Goal: Obtain resource: Download file/media

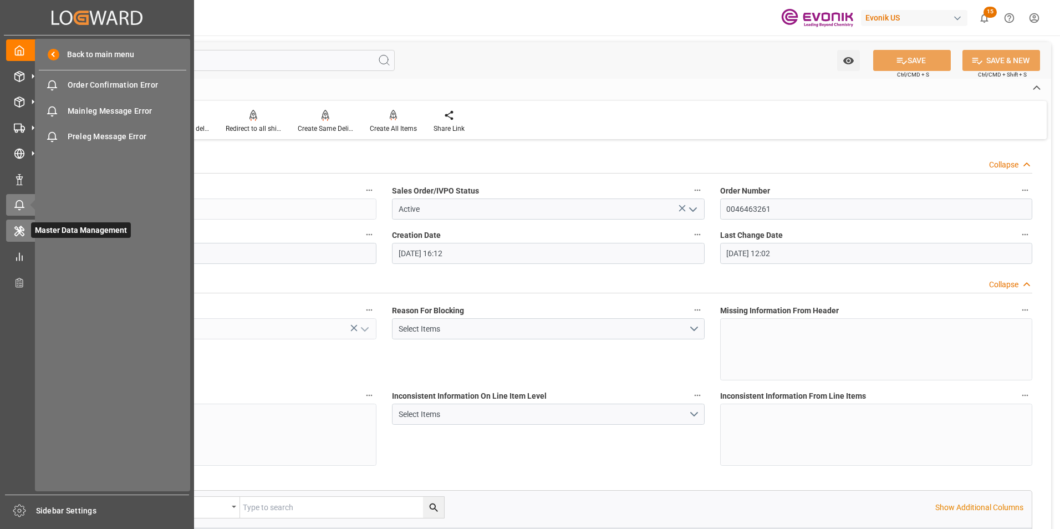
click at [11, 234] on div at bounding box center [15, 230] width 19 height 12
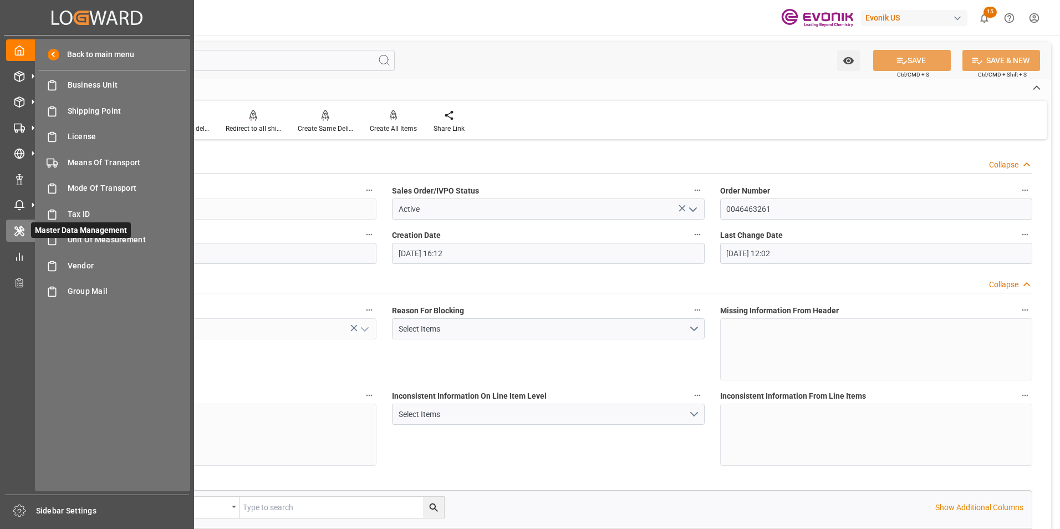
click at [15, 226] on icon at bounding box center [19, 231] width 11 height 11
click at [23, 256] on icon at bounding box center [19, 256] width 11 height 11
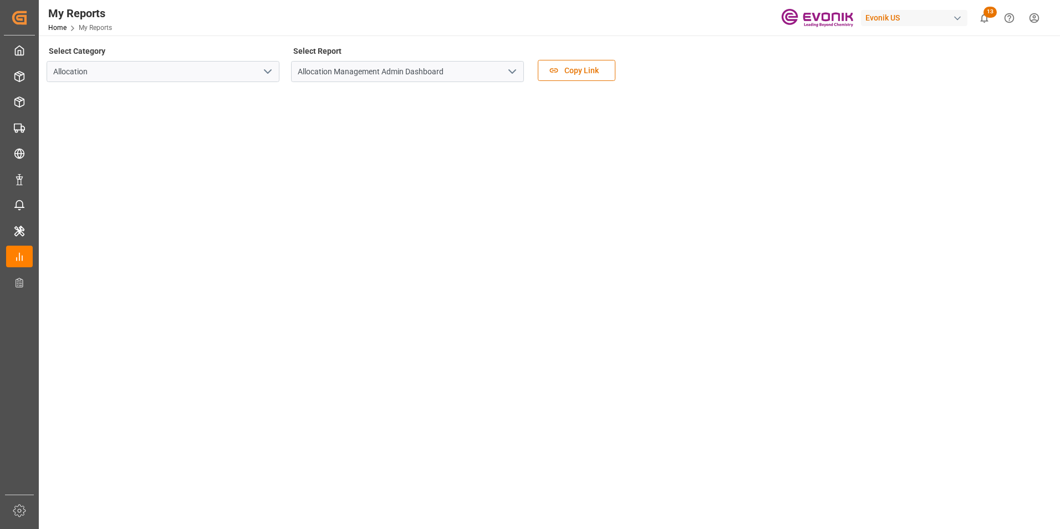
click at [270, 72] on polyline "open menu" at bounding box center [267, 71] width 7 height 3
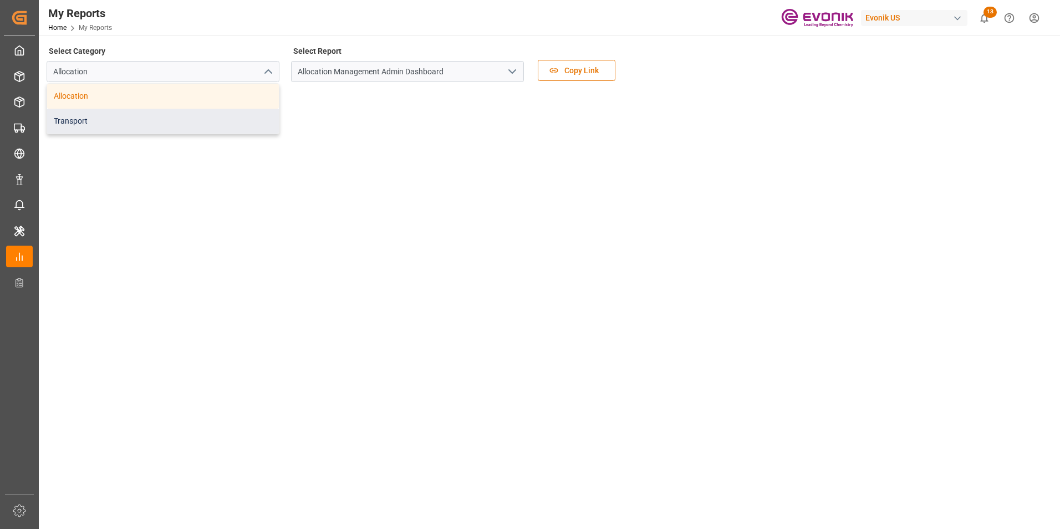
click at [76, 120] on div "Transport" at bounding box center [163, 121] width 232 height 25
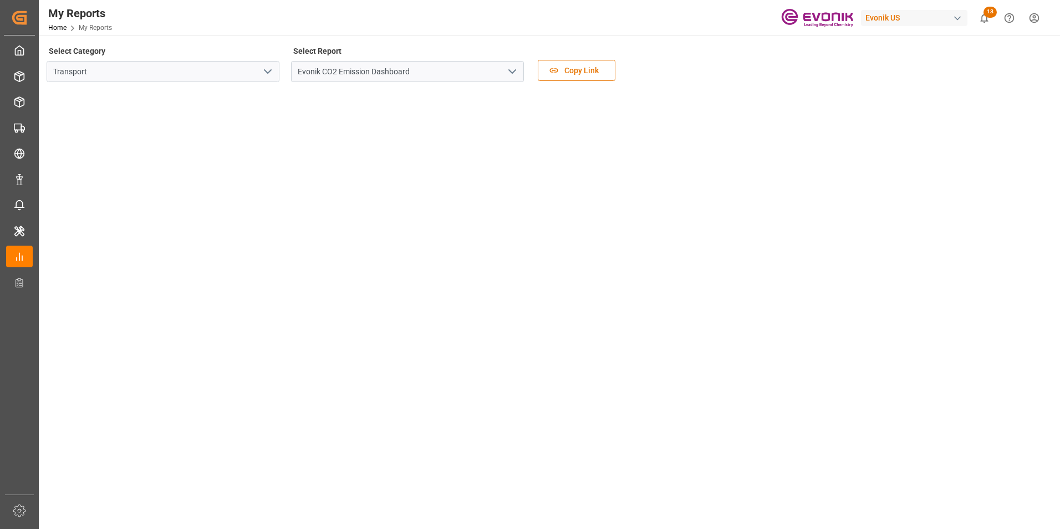
click at [513, 72] on polyline "open menu" at bounding box center [512, 71] width 7 height 3
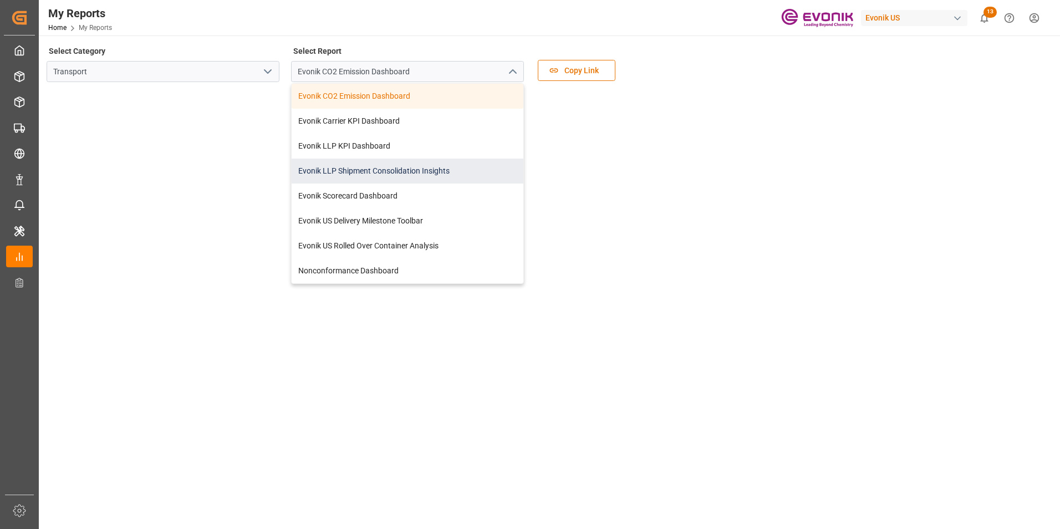
click at [389, 170] on div "Evonik LLP Shipment Consolidation Insights" at bounding box center [408, 171] width 232 height 25
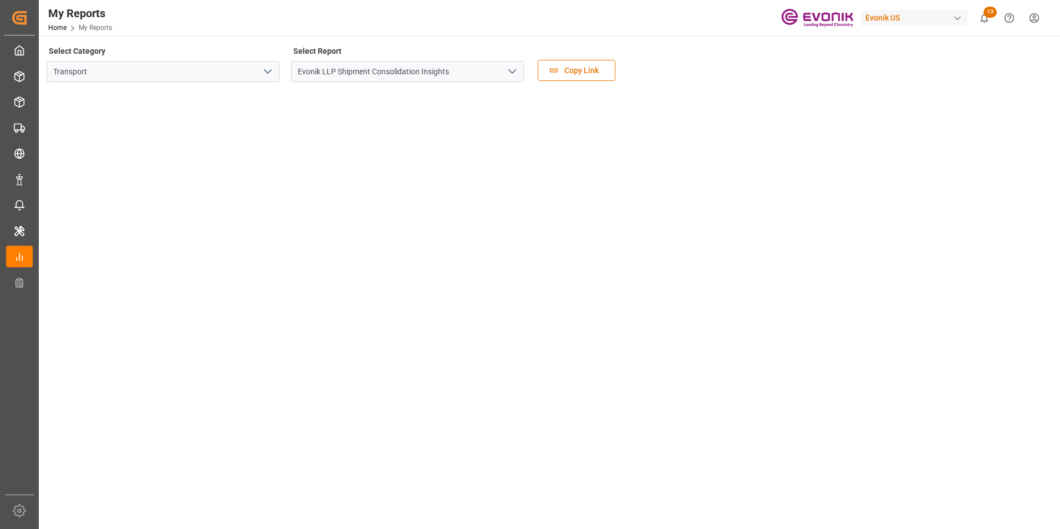
scroll to position [128, 0]
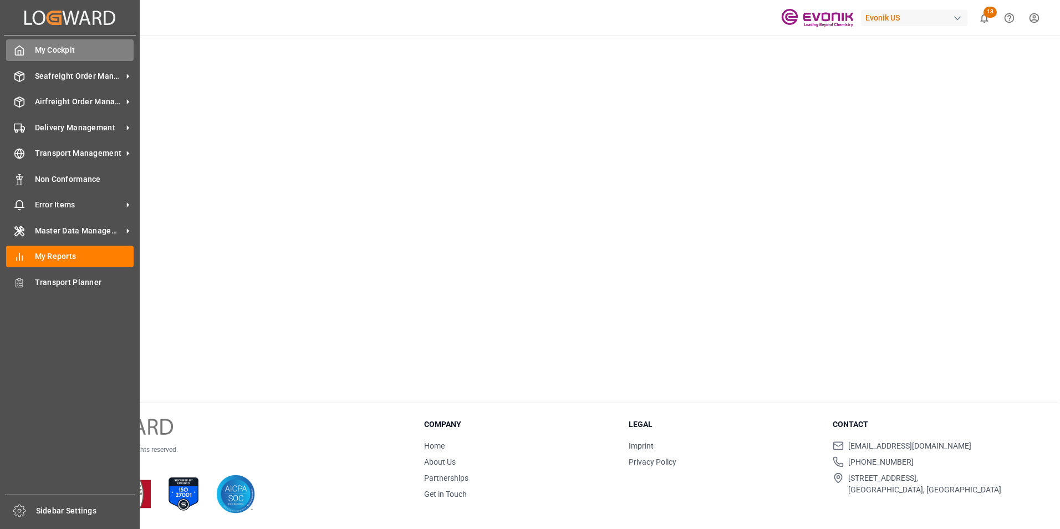
click at [28, 46] on div "My Cockpit My Cockpit" at bounding box center [69, 50] width 127 height 22
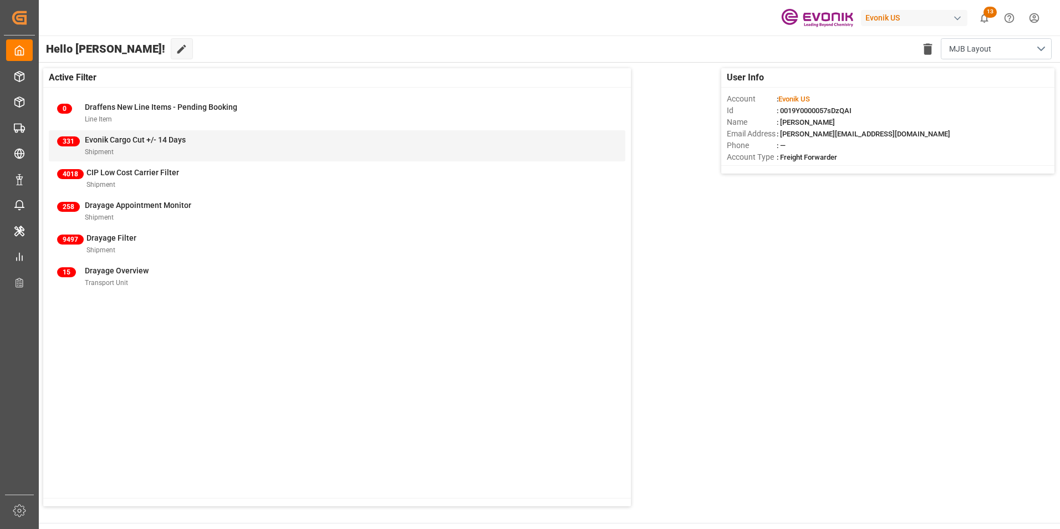
click at [100, 137] on span "Evonik Cargo Cut +/- 14 Days" at bounding box center [135, 139] width 101 height 9
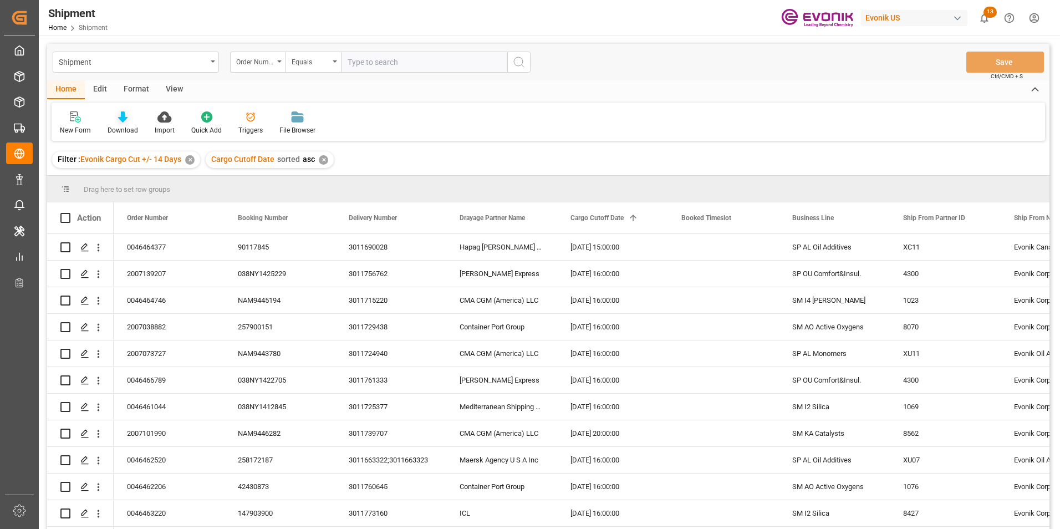
click at [122, 116] on icon at bounding box center [122, 116] width 9 height 11
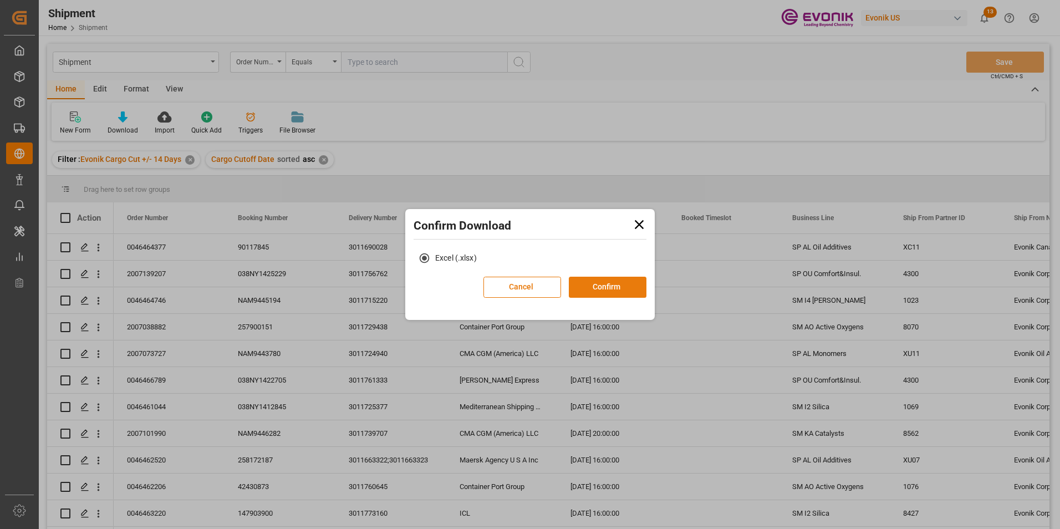
click at [610, 290] on button "Confirm" at bounding box center [608, 287] width 78 height 21
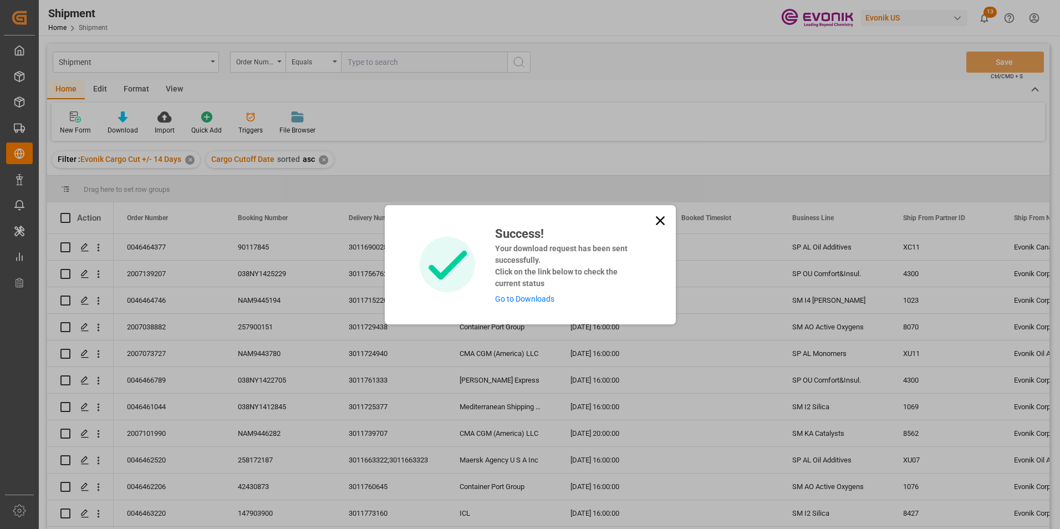
click at [518, 295] on link "Go to Downloads" at bounding box center [524, 298] width 59 height 9
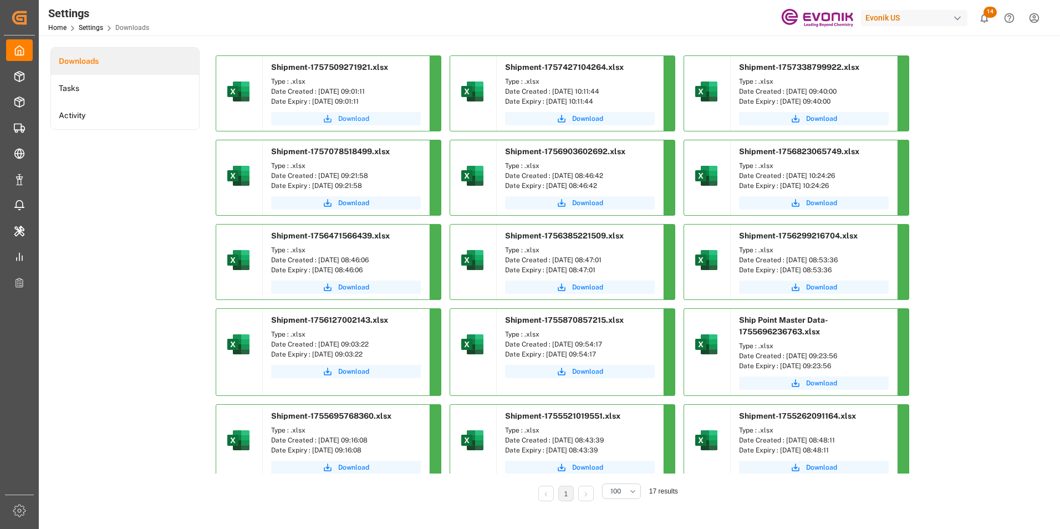
click at [346, 116] on span "Download" at bounding box center [353, 119] width 31 height 10
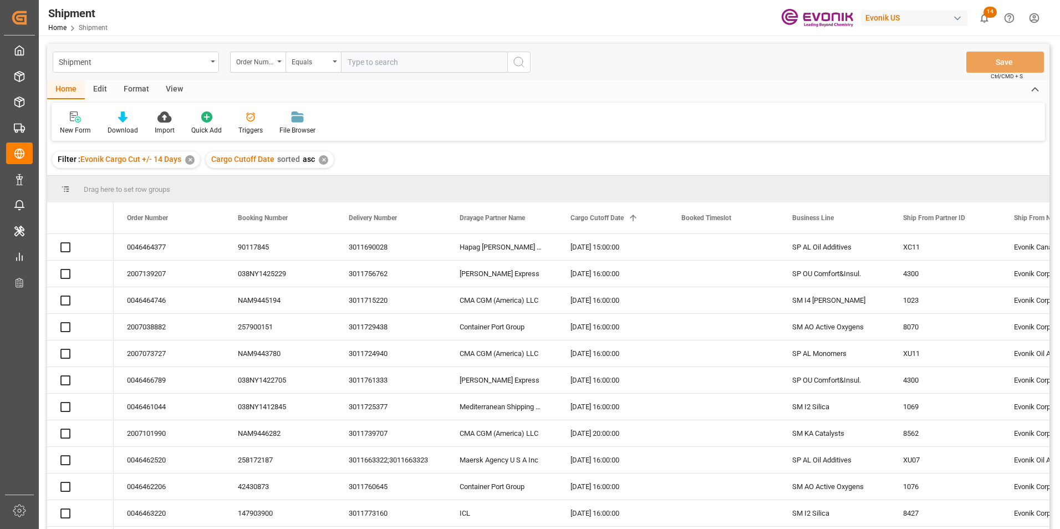
click at [983, 14] on icon "show 14 new notifications" at bounding box center [985, 17] width 8 height 9
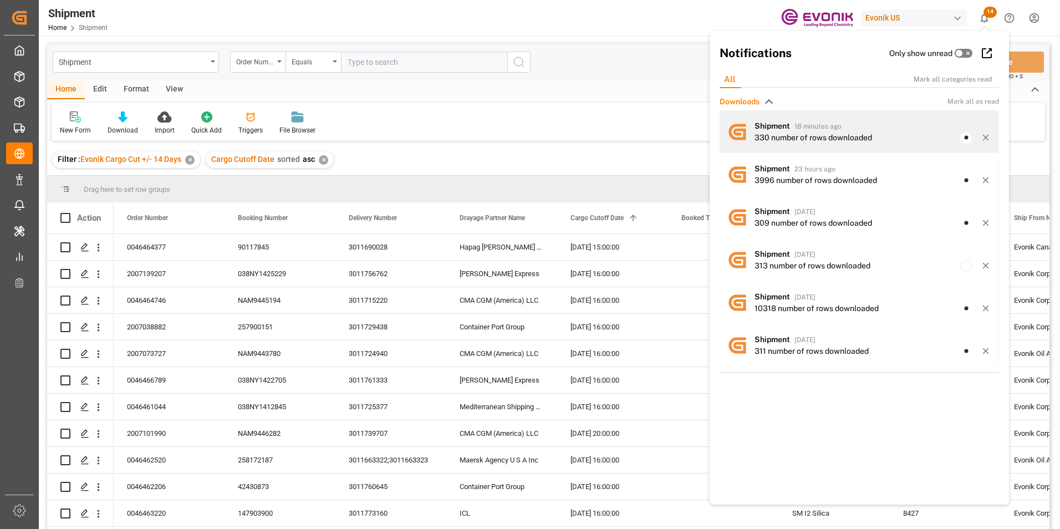
click at [784, 136] on div "Shipment Home Shipment Evonik US 14 Notifications Only show unread All Mark all…" at bounding box center [548, 264] width 1019 height 529
click at [795, 132] on div "330 number of rows downloaded" at bounding box center [813, 138] width 118 height 12
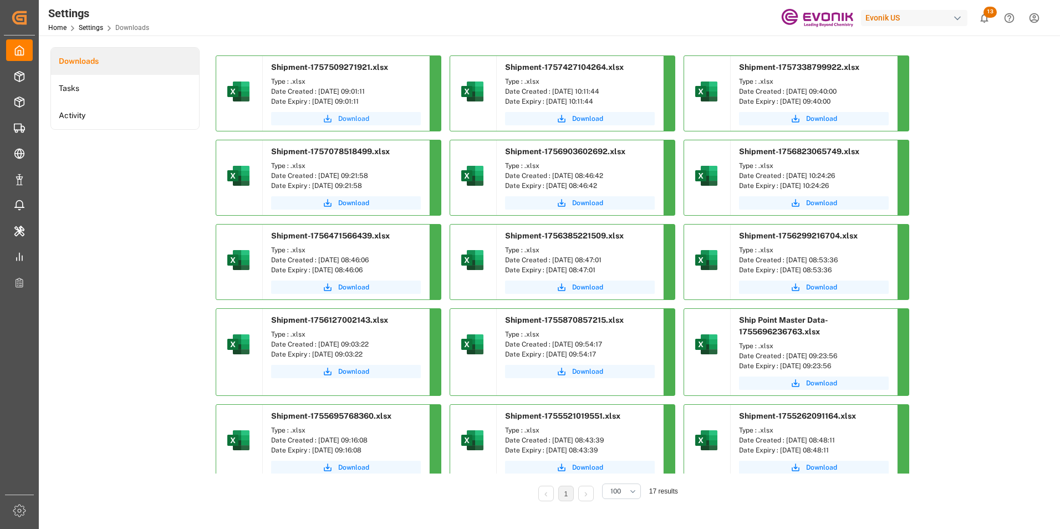
click at [345, 116] on span "Download" at bounding box center [353, 119] width 31 height 10
